Goal: Task Accomplishment & Management: Complete application form

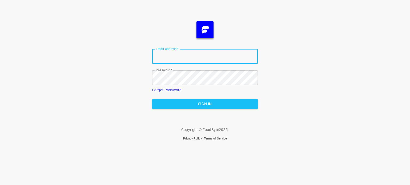
type input "[EMAIL_ADDRESS][DOMAIN_NAME]"
click at [202, 106] on span "Sign In" at bounding box center [204, 104] width 97 height 7
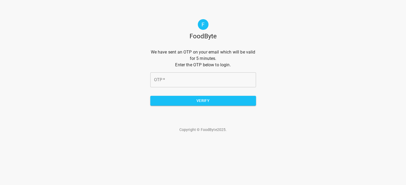
click at [180, 81] on input "OTP   *" at bounding box center [203, 80] width 106 height 15
type input "5ce37a"
click at [196, 101] on span "Verify" at bounding box center [202, 101] width 97 height 7
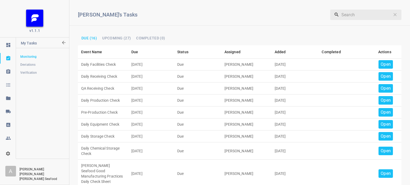
click at [383, 63] on p "Open" at bounding box center [385, 64] width 10 height 6
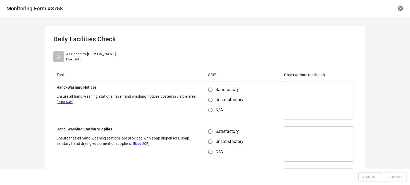
click at [209, 89] on input "Satisfactory" at bounding box center [210, 90] width 10 height 10
radio input "true"
click at [208, 130] on input "Satisfactory" at bounding box center [210, 132] width 10 height 10
radio input "true"
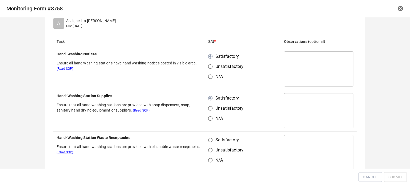
scroll to position [80, 0]
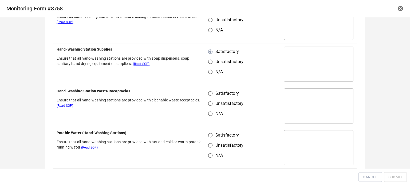
click at [209, 94] on input "Satisfactory" at bounding box center [210, 94] width 10 height 10
radio input "true"
click at [209, 131] on input "Satisfactory" at bounding box center [210, 135] width 10 height 10
radio input "true"
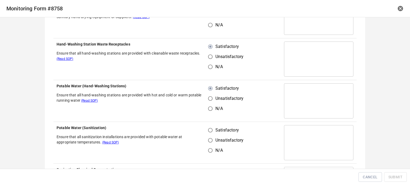
scroll to position [160, 0]
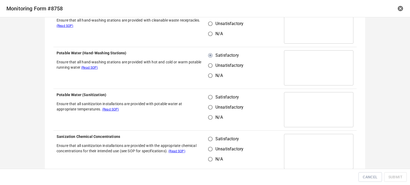
click at [207, 96] on input "Satisfactory" at bounding box center [210, 97] width 10 height 10
radio input "true"
click at [210, 138] on input "Satisfactory" at bounding box center [210, 139] width 10 height 10
radio input "true"
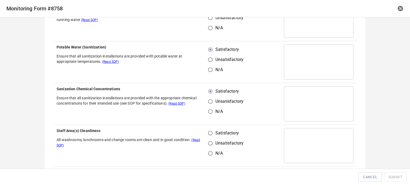
scroll to position [267, 0]
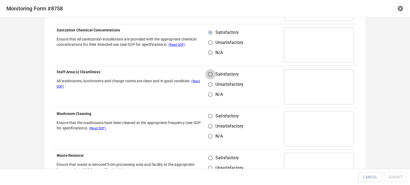
click at [208, 78] on input "Satisfactory" at bounding box center [210, 74] width 10 height 10
radio input "true"
click at [206, 119] on input "Satisfactory" at bounding box center [210, 116] width 10 height 10
radio input "true"
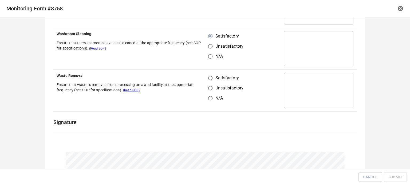
click at [208, 75] on input "Satisfactory" at bounding box center [210, 78] width 10 height 10
radio input "true"
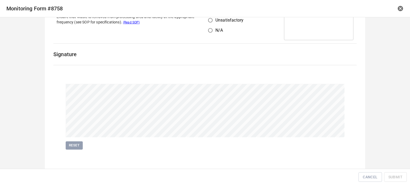
scroll to position [416, 0]
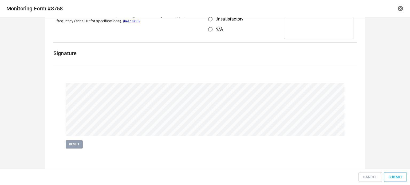
click at [398, 178] on span "Submit" at bounding box center [395, 177] width 14 height 7
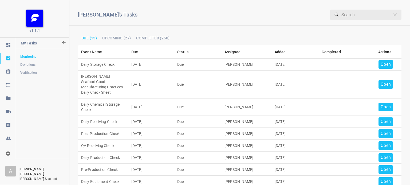
click at [383, 63] on p "Open" at bounding box center [385, 64] width 10 height 6
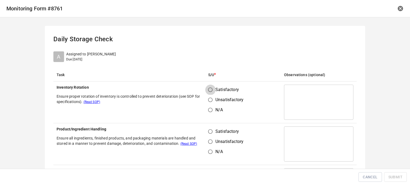
click at [211, 90] on input "Satisfactory" at bounding box center [210, 90] width 10 height 10
radio input "true"
drag, startPoint x: 206, startPoint y: 135, endPoint x: 224, endPoint y: 112, distance: 29.3
click at [208, 136] on input "Satisfactory" at bounding box center [210, 132] width 10 height 10
radio input "true"
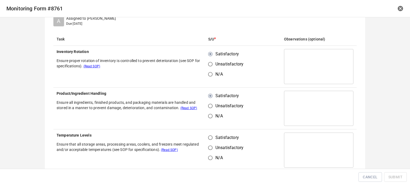
scroll to position [80, 0]
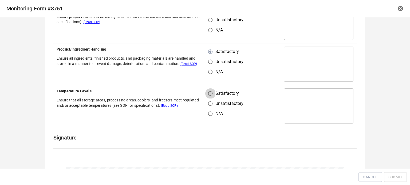
click at [210, 93] on input "Satisfactory" at bounding box center [210, 94] width 10 height 10
radio input "true"
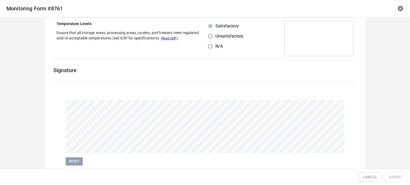
scroll to position [160, 0]
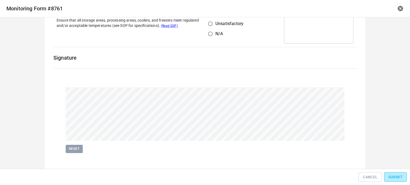
click at [398, 174] on span "Submit" at bounding box center [395, 177] width 14 height 7
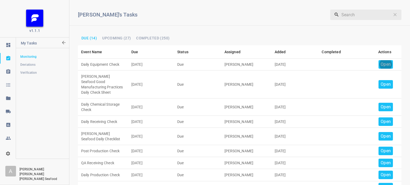
click at [382, 65] on p "Open" at bounding box center [385, 64] width 10 height 6
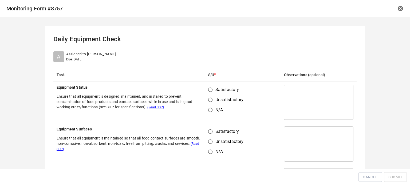
click at [215, 89] on span "Satisfactory" at bounding box center [226, 90] width 23 height 6
click at [214, 89] on input "Satisfactory" at bounding box center [210, 90] width 10 height 10
radio input "true"
click at [213, 127] on td "Satisfactory Unsatisfactory N/A" at bounding box center [243, 144] width 76 height 42
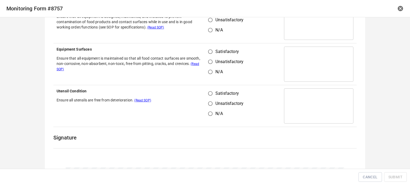
scroll to position [27, 0]
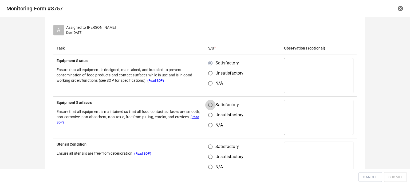
click at [210, 107] on input "Satisfactory" at bounding box center [210, 105] width 10 height 10
radio input "true"
click at [210, 150] on input "Satisfactory" at bounding box center [210, 147] width 10 height 10
radio input "true"
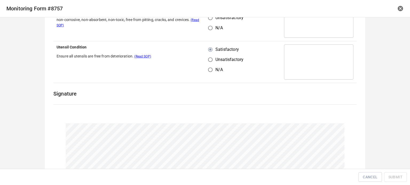
scroll to position [160, 0]
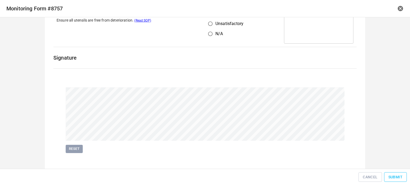
click at [397, 173] on button "Submit" at bounding box center [395, 178] width 23 height 10
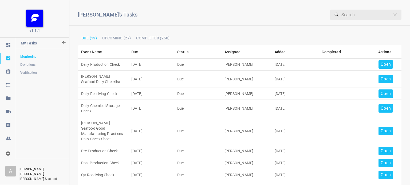
click at [382, 63] on p "Open" at bounding box center [385, 64] width 10 height 6
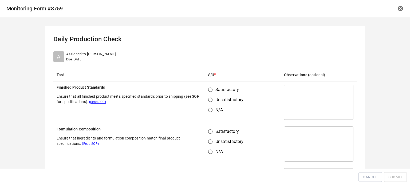
click at [215, 88] on span "Satisfactory" at bounding box center [226, 90] width 23 height 6
click at [214, 88] on input "Satisfactory" at bounding box center [210, 90] width 10 height 10
radio input "true"
click at [212, 131] on input "Satisfactory" at bounding box center [210, 132] width 10 height 10
radio input "true"
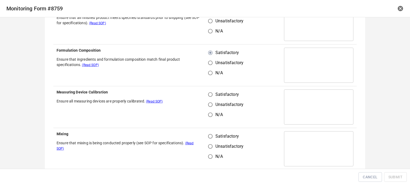
scroll to position [80, 0]
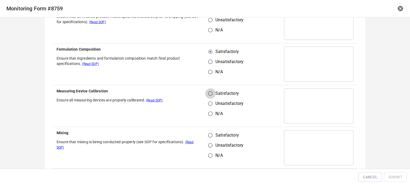
drag, startPoint x: 211, startPoint y: 92, endPoint x: 210, endPoint y: 116, distance: 24.3
click at [211, 93] on input "Satisfactory" at bounding box center [210, 94] width 10 height 10
radio input "true"
click at [208, 133] on input "Satisfactory" at bounding box center [210, 135] width 10 height 10
radio input "true"
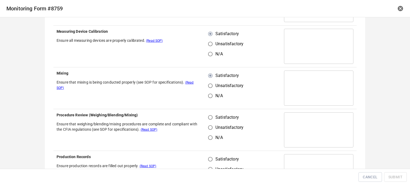
scroll to position [160, 0]
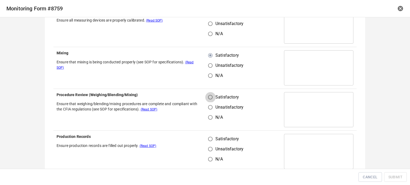
click at [205, 98] on input "Satisfactory" at bounding box center [210, 97] width 10 height 10
radio input "true"
drag, startPoint x: 211, startPoint y: 136, endPoint x: 217, endPoint y: 141, distance: 8.0
click at [212, 137] on input "Satisfactory" at bounding box center [210, 139] width 10 height 10
radio input "true"
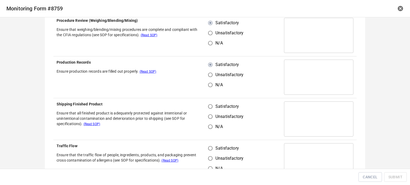
scroll to position [240, 0]
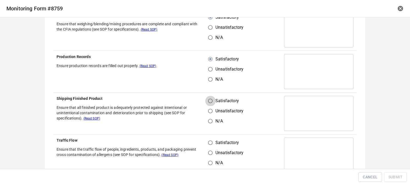
click at [208, 105] on input "Satisfactory" at bounding box center [210, 101] width 10 height 10
radio input "true"
drag, startPoint x: 211, startPoint y: 137, endPoint x: 213, endPoint y: 152, distance: 15.4
click at [214, 143] on td "Satisfactory Unsatisfactory N/A" at bounding box center [243, 156] width 76 height 42
click at [209, 144] on input "Satisfactory" at bounding box center [210, 143] width 10 height 10
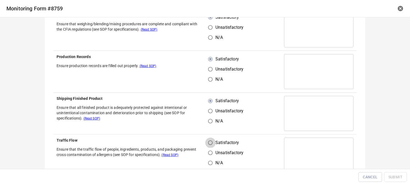
radio input "true"
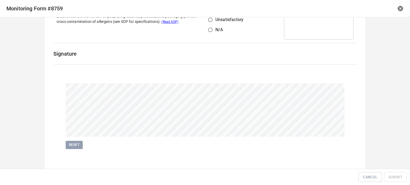
scroll to position [374, 0]
drag, startPoint x: 382, startPoint y: 175, endPoint x: 394, endPoint y: 176, distance: 12.0
click at [388, 176] on div "Cancel Submit" at bounding box center [204, 178] width 405 height 12
click at [394, 176] on span "Submit" at bounding box center [395, 177] width 14 height 7
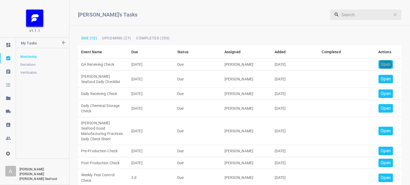
click at [380, 64] on p "Open" at bounding box center [385, 64] width 10 height 6
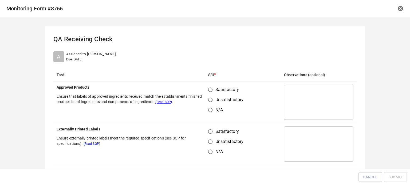
click at [205, 89] on input "Satisfactory" at bounding box center [210, 90] width 10 height 10
radio input "true"
click at [210, 134] on input "Satisfactory" at bounding box center [210, 132] width 10 height 10
radio input "true"
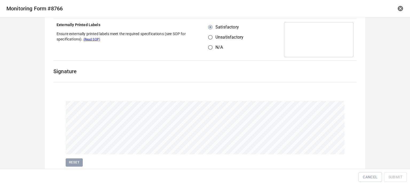
scroll to position [123, 0]
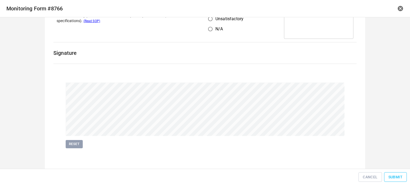
click at [392, 179] on button "Submit" at bounding box center [395, 178] width 23 height 10
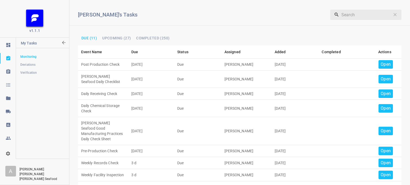
click at [382, 64] on p "Open" at bounding box center [385, 64] width 10 height 6
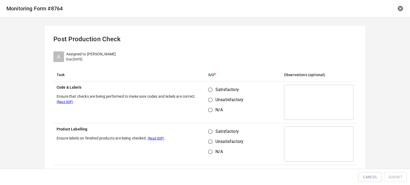
click at [206, 90] on input "Satisfactory" at bounding box center [210, 90] width 10 height 10
radio input "true"
click at [215, 132] on span "Satisfactory" at bounding box center [226, 132] width 23 height 6
click at [214, 132] on input "Satisfactory" at bounding box center [210, 132] width 10 height 10
radio input "true"
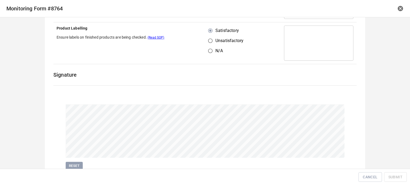
scroll to position [123, 0]
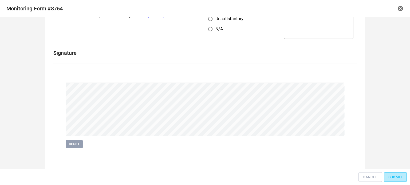
click at [392, 174] on button "Submit" at bounding box center [395, 178] width 23 height 10
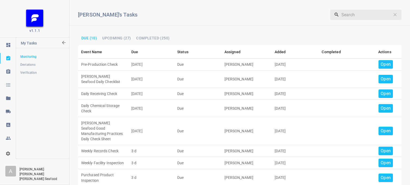
click at [385, 64] on p "Open" at bounding box center [385, 64] width 10 height 6
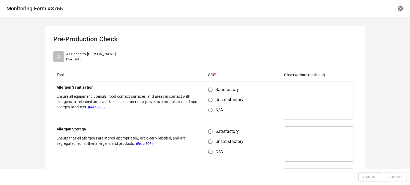
click at [208, 90] on input "Satisfactory" at bounding box center [210, 90] width 10 height 10
radio input "true"
click at [209, 130] on input "Satisfactory" at bounding box center [210, 132] width 10 height 10
radio input "true"
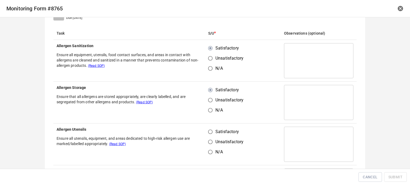
scroll to position [80, 0]
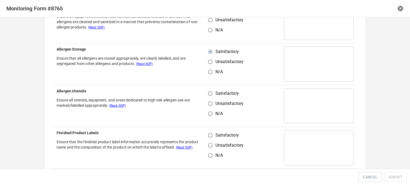
click at [210, 94] on input "Satisfactory" at bounding box center [210, 94] width 10 height 10
radio input "true"
drag, startPoint x: 205, startPoint y: 133, endPoint x: 212, endPoint y: 133, distance: 7.0
click at [205, 133] on input "Satisfactory" at bounding box center [210, 135] width 10 height 10
radio input "true"
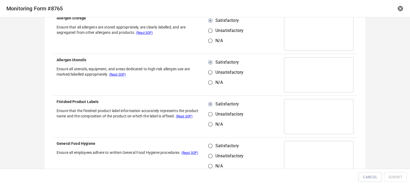
scroll to position [160, 0]
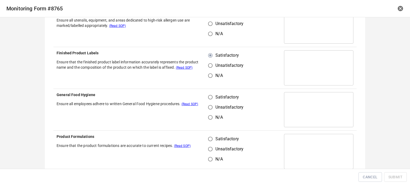
click at [211, 95] on input "Satisfactory" at bounding box center [210, 97] width 10 height 10
radio input "true"
click at [212, 136] on input "Satisfactory" at bounding box center [210, 139] width 10 height 10
radio input "true"
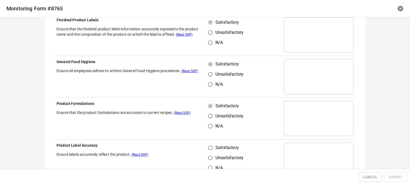
scroll to position [240, 0]
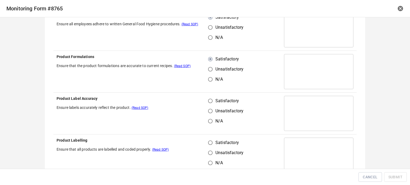
click at [210, 103] on input "Satisfactory" at bounding box center [210, 101] width 10 height 10
radio input "true"
drag, startPoint x: 208, startPoint y: 141, endPoint x: 234, endPoint y: 129, distance: 28.3
click at [210, 142] on input "Satisfactory" at bounding box center [210, 143] width 10 height 10
radio input "true"
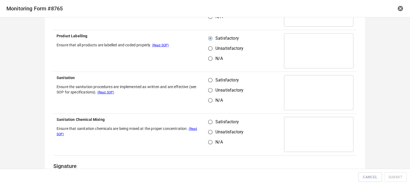
scroll to position [347, 0]
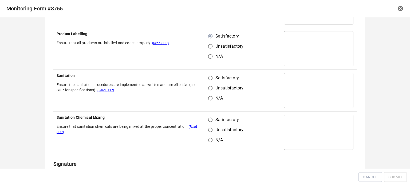
click at [207, 79] on input "Satisfactory" at bounding box center [210, 78] width 10 height 10
radio input "true"
click at [210, 122] on input "Satisfactory" at bounding box center [210, 120] width 10 height 10
radio input "true"
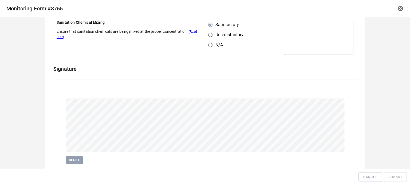
scroll to position [458, 0]
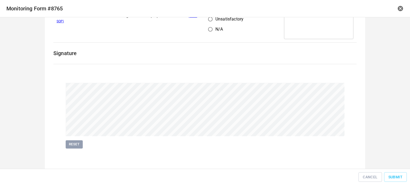
click at [390, 130] on div "Pre-Production Check A Assigned to [PERSON_NAME] Due [DATE] Task S/U * Observat…" at bounding box center [205, 93] width 410 height 152
click at [394, 180] on span "Submit" at bounding box center [395, 177] width 14 height 7
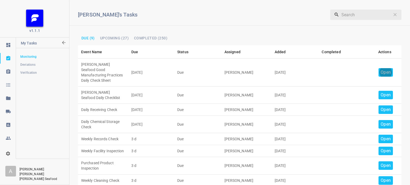
click at [383, 69] on p "Open" at bounding box center [385, 72] width 10 height 6
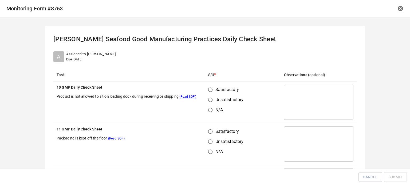
click at [208, 89] on input "Satisfactory" at bounding box center [210, 90] width 10 height 10
radio input "true"
drag, startPoint x: 210, startPoint y: 130, endPoint x: 229, endPoint y: 110, distance: 28.1
click at [211, 131] on input "Satisfactory" at bounding box center [210, 132] width 10 height 10
radio input "true"
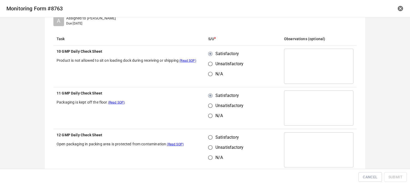
scroll to position [80, 0]
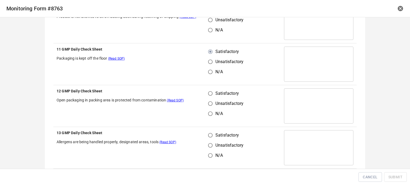
click at [206, 96] on input "Satisfactory" at bounding box center [210, 94] width 10 height 10
radio input "true"
drag, startPoint x: 210, startPoint y: 134, endPoint x: 241, endPoint y: 105, distance: 42.3
click at [210, 134] on input "Satisfactory" at bounding box center [210, 135] width 10 height 10
radio input "true"
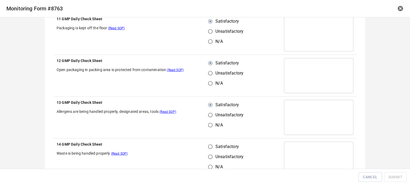
scroll to position [133, 0]
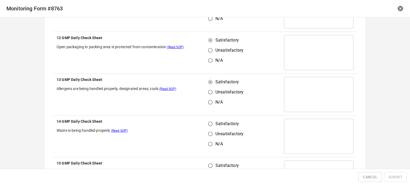
click at [208, 127] on input "Satisfactory" at bounding box center [210, 124] width 10 height 10
radio input "true"
drag, startPoint x: 210, startPoint y: 164, endPoint x: 217, endPoint y: 159, distance: 8.3
click at [213, 162] on label "Satisfactory" at bounding box center [224, 166] width 38 height 10
click at [213, 162] on input "Satisfactory" at bounding box center [210, 166] width 10 height 10
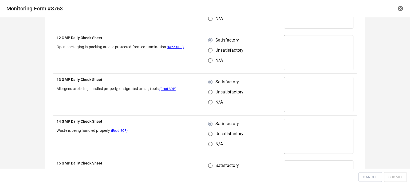
radio input "true"
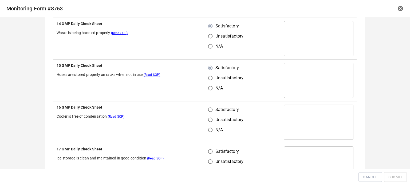
scroll to position [240, 0]
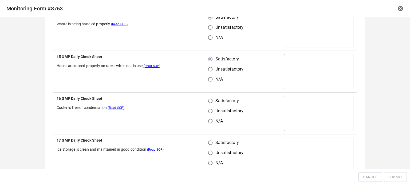
click at [206, 105] on input "Satisfactory" at bounding box center [210, 101] width 10 height 10
radio input "true"
drag, startPoint x: 208, startPoint y: 141, endPoint x: 226, endPoint y: 133, distance: 19.3
click at [211, 142] on input "Satisfactory" at bounding box center [210, 143] width 10 height 10
radio input "true"
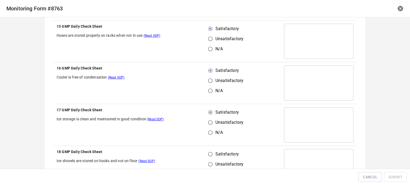
scroll to position [320, 0]
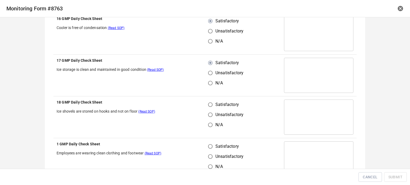
click at [207, 111] on input "Unsatisfactory" at bounding box center [210, 115] width 10 height 10
radio input "true"
click at [210, 106] on input "Satisfactory" at bounding box center [210, 105] width 10 height 10
radio input "true"
drag, startPoint x: 210, startPoint y: 145, endPoint x: 222, endPoint y: 133, distance: 16.4
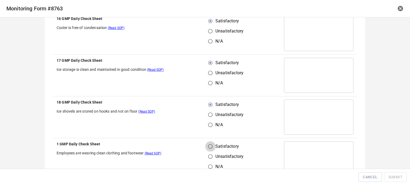
click at [210, 146] on input "Satisfactory" at bounding box center [210, 147] width 10 height 10
radio input "true"
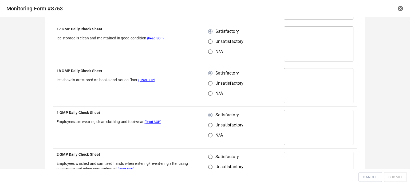
scroll to position [400, 0]
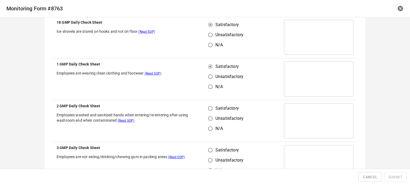
click at [210, 107] on input "Satisfactory" at bounding box center [210, 108] width 10 height 10
radio input "true"
drag, startPoint x: 209, startPoint y: 152, endPoint x: 236, endPoint y: 114, distance: 47.2
click at [211, 152] on input "Satisfactory" at bounding box center [210, 150] width 10 height 10
radio input "true"
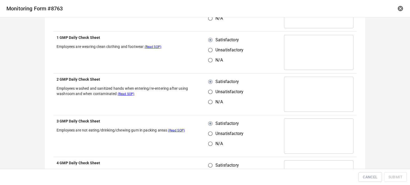
scroll to position [480, 0]
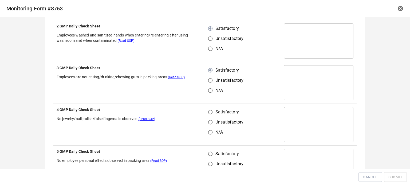
click at [209, 112] on input "Satisfactory" at bounding box center [210, 112] width 10 height 10
radio input "true"
drag, startPoint x: 208, startPoint y: 147, endPoint x: 214, endPoint y: 158, distance: 12.4
click at [208, 147] on td "Satisfactory Unsatisfactory N/A" at bounding box center [243, 167] width 76 height 42
drag, startPoint x: 210, startPoint y: 156, endPoint x: 214, endPoint y: 155, distance: 4.6
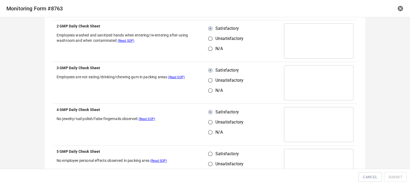
click at [210, 156] on input "Satisfactory" at bounding box center [210, 154] width 10 height 10
radio input "true"
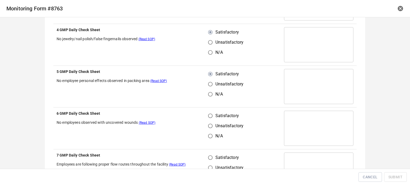
click at [209, 114] on input "Satisfactory" at bounding box center [210, 116] width 10 height 10
radio input "true"
drag, startPoint x: 211, startPoint y: 159, endPoint x: 218, endPoint y: 150, distance: 11.2
click at [212, 158] on input "Satisfactory" at bounding box center [210, 158] width 10 height 10
radio input "true"
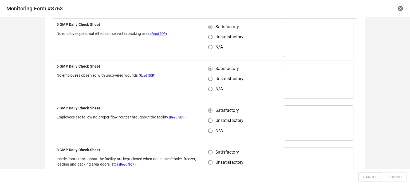
scroll to position [667, 0]
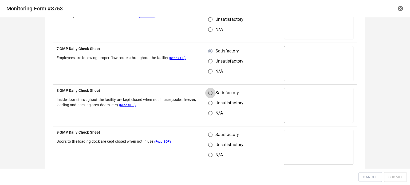
click at [208, 91] on input "Satisfactory" at bounding box center [210, 93] width 10 height 10
radio input "true"
drag, startPoint x: 206, startPoint y: 142, endPoint x: 211, endPoint y: 137, distance: 6.8
click at [207, 143] on input "Unsatisfactory" at bounding box center [210, 145] width 10 height 10
radio input "true"
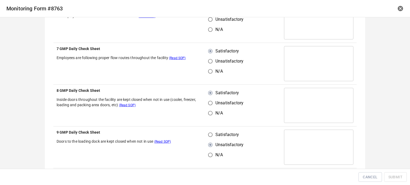
click at [210, 131] on input "Satisfactory" at bounding box center [210, 135] width 10 height 10
radio input "true"
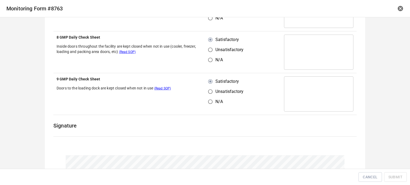
scroll to position [792, 0]
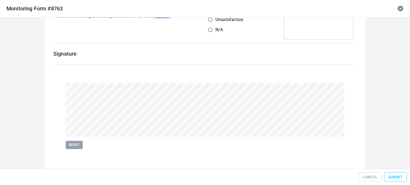
click at [395, 178] on span "Submit" at bounding box center [395, 177] width 14 height 7
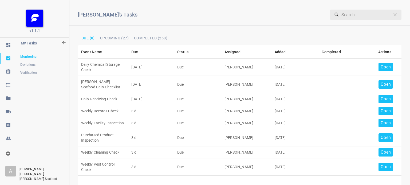
click at [387, 69] on div "Open" at bounding box center [385, 67] width 14 height 9
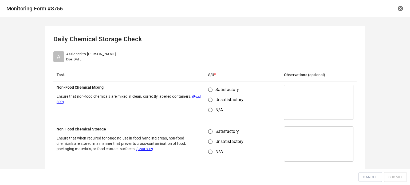
drag, startPoint x: 206, startPoint y: 88, endPoint x: 215, endPoint y: 122, distance: 34.5
click at [207, 89] on input "Satisfactory" at bounding box center [210, 90] width 10 height 10
radio input "true"
click at [210, 134] on input "Satisfactory" at bounding box center [210, 132] width 10 height 10
radio input "true"
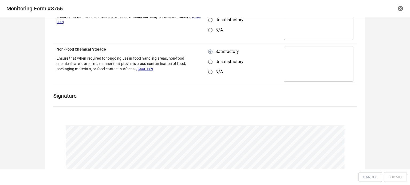
scroll to position [123, 0]
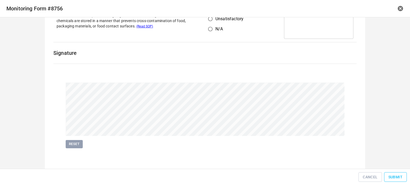
click at [388, 180] on span "Submit" at bounding box center [395, 177] width 14 height 7
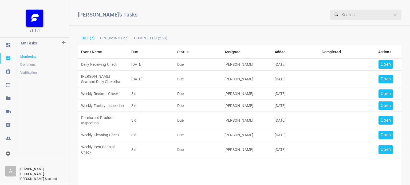
click at [381, 64] on p "Open" at bounding box center [385, 64] width 10 height 6
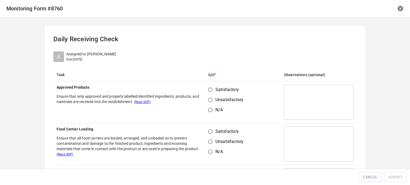
click at [212, 92] on input "Satisfactory" at bounding box center [210, 90] width 10 height 10
radio input "true"
click at [210, 132] on input "Satisfactory" at bounding box center [210, 132] width 10 height 10
radio input "true"
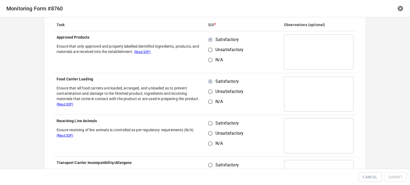
scroll to position [107, 0]
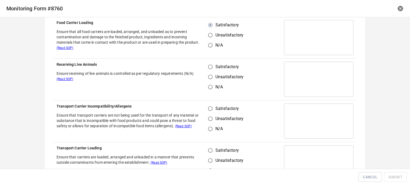
click at [211, 64] on input "Satisfactory" at bounding box center [210, 67] width 10 height 10
radio input "true"
click at [208, 111] on input "Satisfactory" at bounding box center [210, 109] width 10 height 10
radio input "true"
drag, startPoint x: 210, startPoint y: 148, endPoint x: 233, endPoint y: 134, distance: 27.2
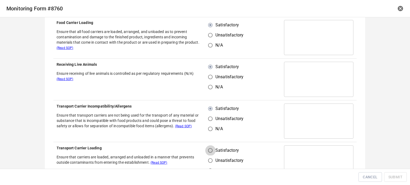
click at [210, 148] on input "Satisfactory" at bounding box center [210, 151] width 10 height 10
radio input "true"
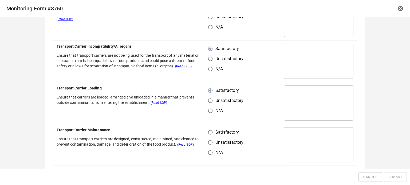
scroll to position [213, 0]
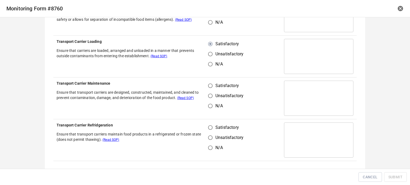
click at [209, 87] on input "Satisfactory" at bounding box center [210, 86] width 10 height 10
radio input "true"
click at [211, 126] on input "Satisfactory" at bounding box center [210, 128] width 10 height 10
radio input "true"
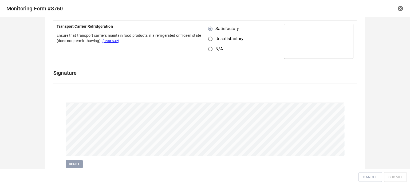
scroll to position [332, 0]
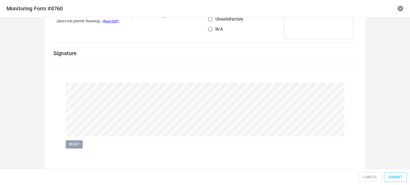
click at [391, 176] on span "Submit" at bounding box center [395, 177] width 14 height 7
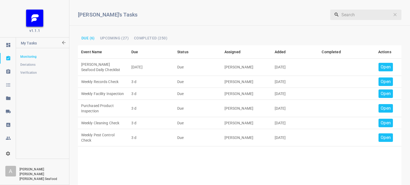
click at [381, 69] on p "Open" at bounding box center [385, 67] width 10 height 6
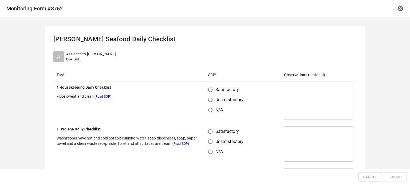
click at [207, 90] on input "Satisfactory" at bounding box center [210, 90] width 10 height 10
radio input "true"
click at [209, 132] on input "Satisfactory" at bounding box center [210, 132] width 10 height 10
radio input "true"
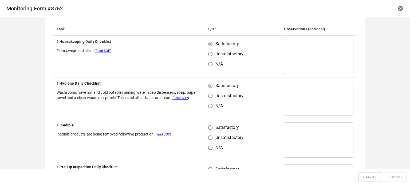
scroll to position [107, 0]
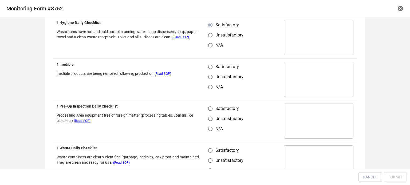
click at [208, 67] on input "Satisfactory" at bounding box center [210, 67] width 10 height 10
radio input "true"
click at [207, 107] on input "Satisfactory" at bounding box center [210, 109] width 10 height 10
radio input "true"
drag, startPoint x: 206, startPoint y: 152, endPoint x: 209, endPoint y: 151, distance: 2.8
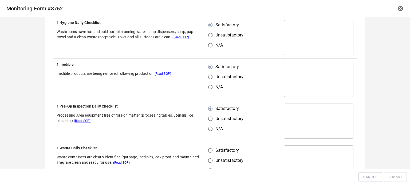
click at [207, 152] on input "Satisfactory" at bounding box center [210, 151] width 10 height 10
radio input "true"
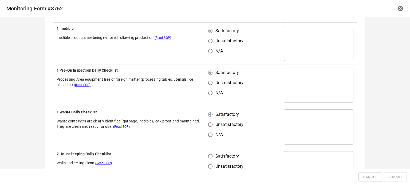
scroll to position [187, 0]
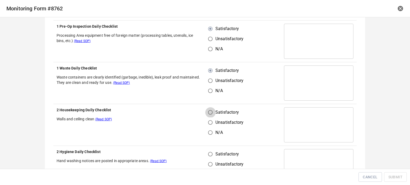
click at [209, 110] on input "Satisfactory" at bounding box center [210, 112] width 10 height 10
radio input "true"
click at [207, 157] on input "Satisfactory" at bounding box center [210, 154] width 10 height 10
radio input "true"
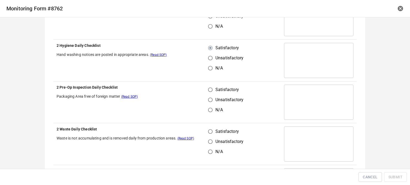
scroll to position [293, 0]
drag, startPoint x: 206, startPoint y: 86, endPoint x: 208, endPoint y: 110, distance: 24.1
click at [206, 87] on input "Satisfactory" at bounding box center [210, 90] width 10 height 10
radio input "true"
click at [207, 137] on input "Unsatisfactory" at bounding box center [210, 142] width 10 height 10
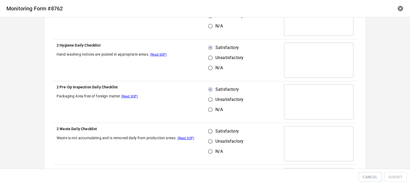
radio input "true"
drag, startPoint x: 209, startPoint y: 126, endPoint x: 209, endPoint y: 136, distance: 10.4
click at [210, 134] on td "Satisfactory Unsatisfactory N/A" at bounding box center [243, 144] width 76 height 42
click at [208, 133] on input "Satisfactory" at bounding box center [210, 131] width 10 height 10
radio input "true"
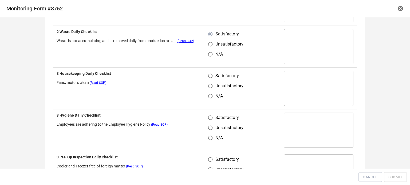
scroll to position [400, 0]
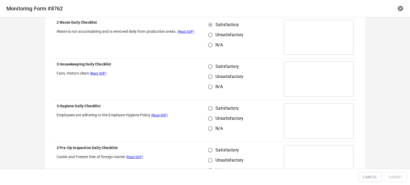
click at [210, 66] on input "Satisfactory" at bounding box center [210, 67] width 10 height 10
radio input "true"
click at [209, 106] on input "Satisfactory" at bounding box center [210, 108] width 10 height 10
radio input "true"
click at [208, 151] on input "Satisfactory" at bounding box center [210, 150] width 10 height 10
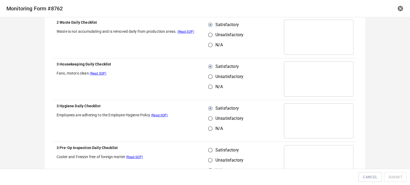
radio input "true"
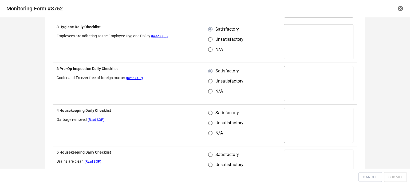
scroll to position [480, 0]
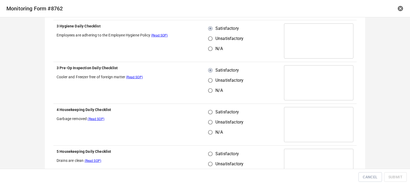
click at [208, 109] on input "Satisfactory" at bounding box center [210, 112] width 10 height 10
radio input "true"
drag, startPoint x: 209, startPoint y: 146, endPoint x: 210, endPoint y: 149, distance: 3.4
click at [210, 149] on td "Satisfactory Unsatisfactory N/A" at bounding box center [243, 167] width 76 height 42
drag, startPoint x: 211, startPoint y: 154, endPoint x: 225, endPoint y: 135, distance: 23.6
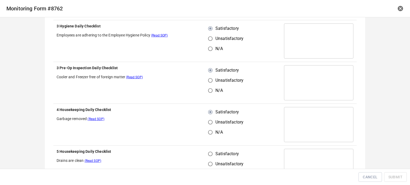
click at [213, 154] on input "Satisfactory" at bounding box center [210, 154] width 10 height 10
radio input "true"
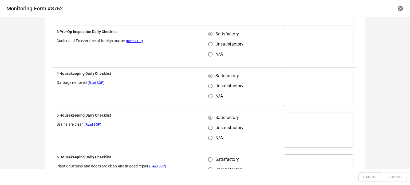
scroll to position [560, 0]
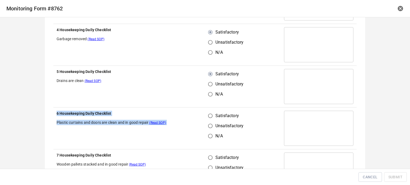
click at [209, 113] on input "Satisfactory" at bounding box center [210, 116] width 10 height 10
radio input "true"
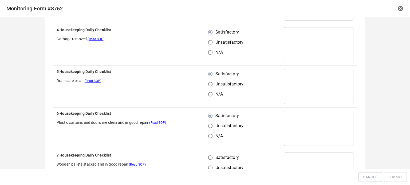
drag, startPoint x: 210, startPoint y: 152, endPoint x: 210, endPoint y: 156, distance: 3.8
click at [210, 154] on td "Satisfactory Unsatisfactory N/A" at bounding box center [243, 171] width 76 height 42
click at [248, 136] on td "Satisfactory Unsatisfactory N/A" at bounding box center [243, 129] width 76 height 42
click at [210, 158] on input "Satisfactory" at bounding box center [210, 158] width 10 height 10
radio input "true"
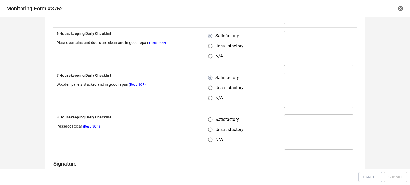
click at [210, 119] on input "Satisfactory" at bounding box center [210, 120] width 10 height 10
radio input "true"
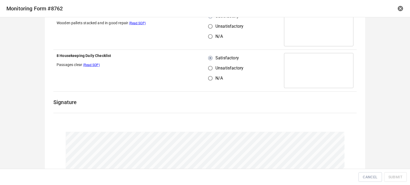
scroll to position [750, 0]
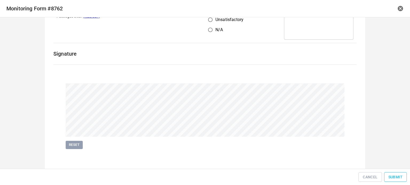
click at [398, 174] on button "Submit" at bounding box center [395, 178] width 23 height 10
